Goal: Information Seeking & Learning: Learn about a topic

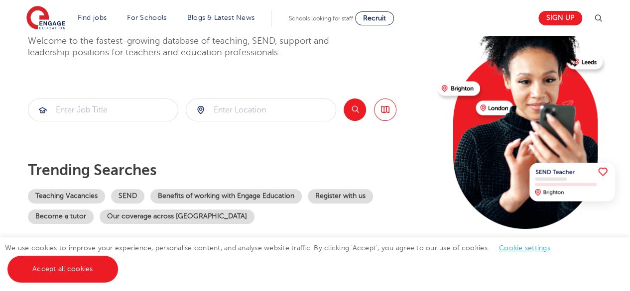
scroll to position [94, 0]
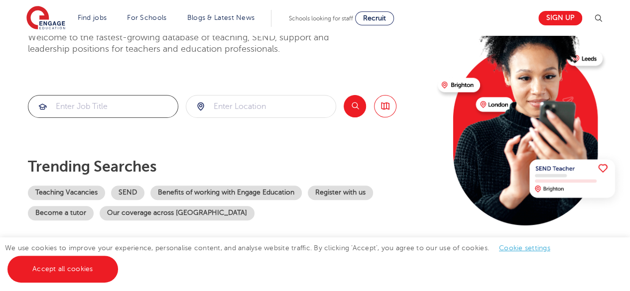
click at [121, 110] on input "search" at bounding box center [102, 107] width 149 height 22
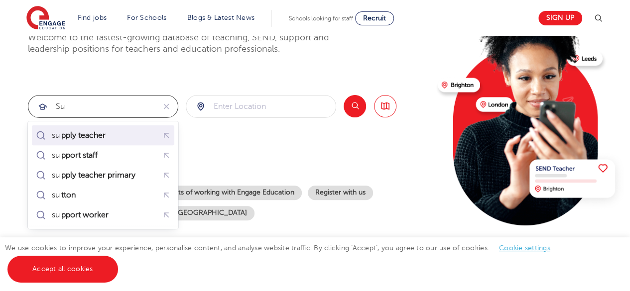
click at [112, 131] on div "su pply teacher" at bounding box center [103, 135] width 138 height 15
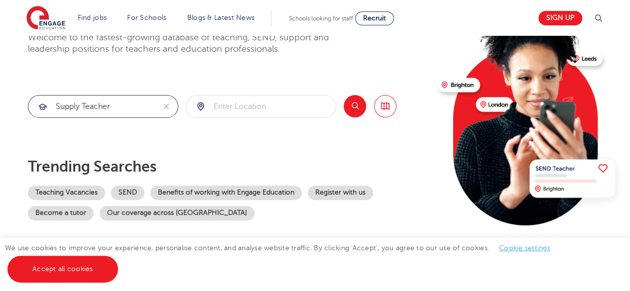
type input "supply teacher"
click at [224, 103] on input "search" at bounding box center [260, 107] width 149 height 22
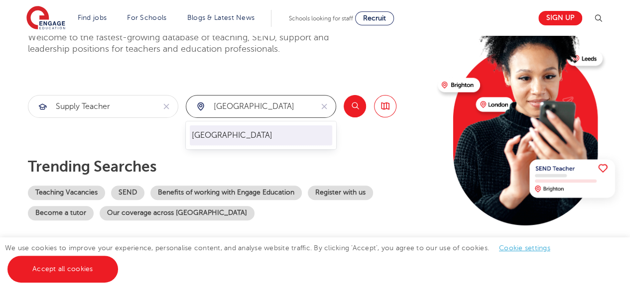
click at [221, 137] on li "[GEOGRAPHIC_DATA]" at bounding box center [261, 136] width 142 height 20
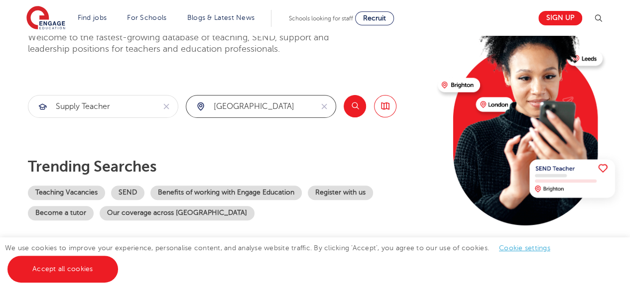
type input "[GEOGRAPHIC_DATA]"
click button "Submit" at bounding box center [0, 0] width 0 height 0
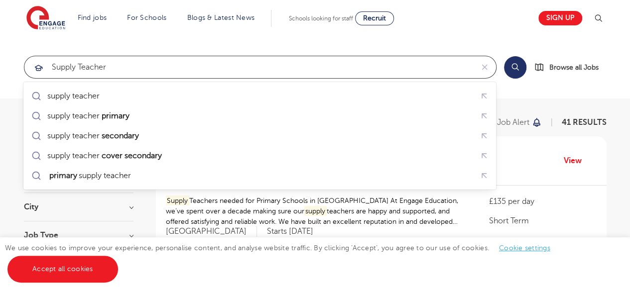
click at [354, 65] on input "supply teacher" at bounding box center [248, 67] width 449 height 22
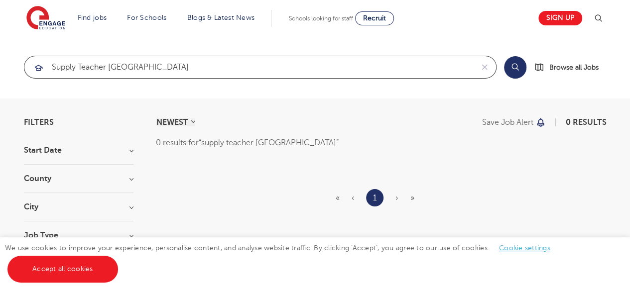
type input "supply teacher [GEOGRAPHIC_DATA]"
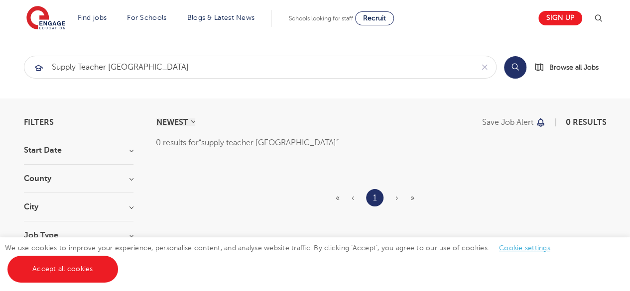
click at [64, 208] on h3 "City" at bounding box center [79, 207] width 110 height 8
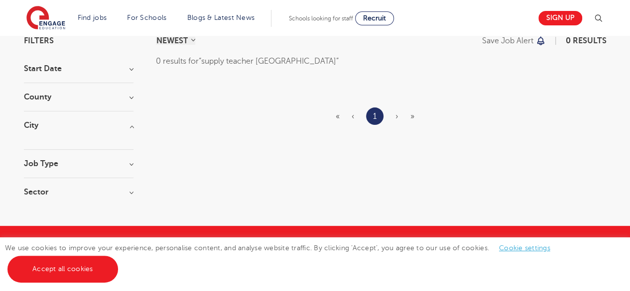
scroll to position [99, 0]
